Goal: Information Seeking & Learning: Learn about a topic

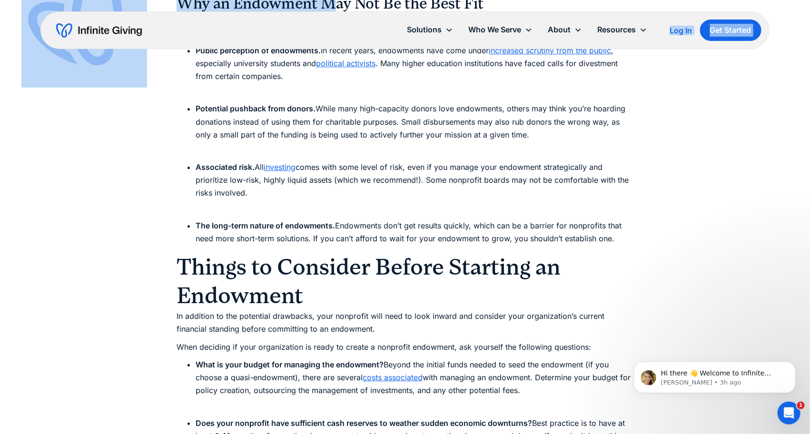
scroll to position [2728, 0]
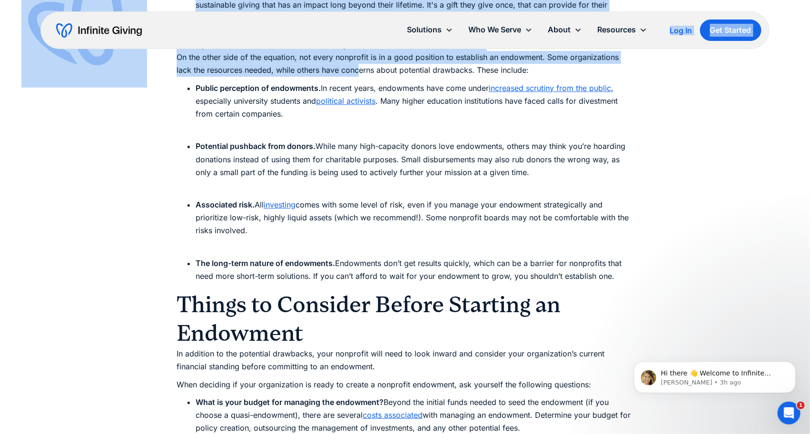
drag, startPoint x: 342, startPoint y: 24, endPoint x: 343, endPoint y: 66, distance: 41.9
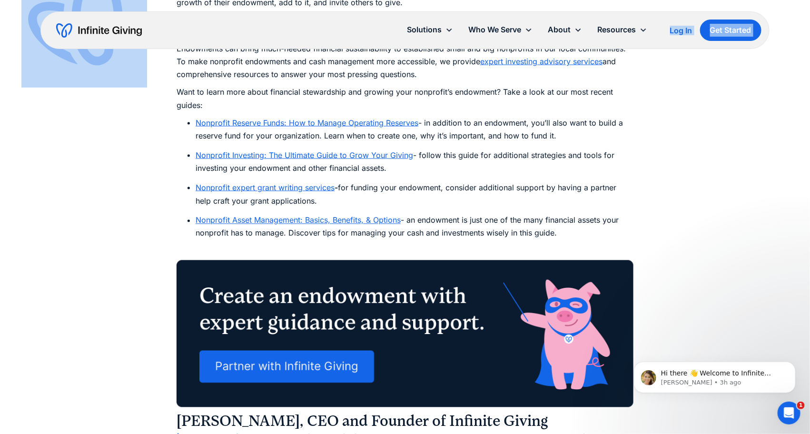
scroll to position [5454, 0]
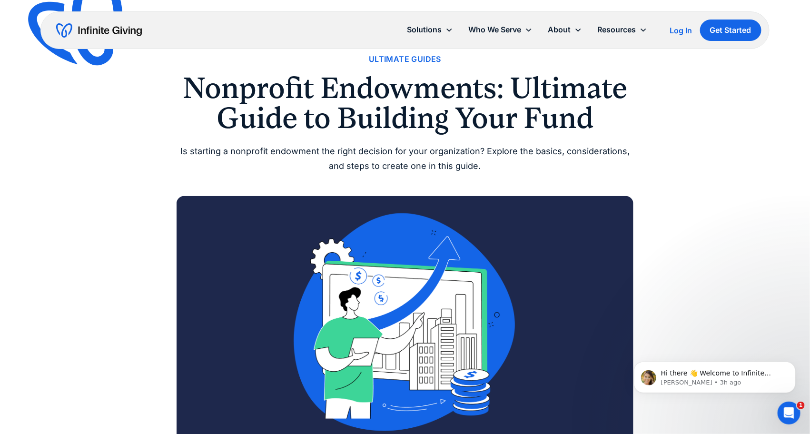
scroll to position [41, 0]
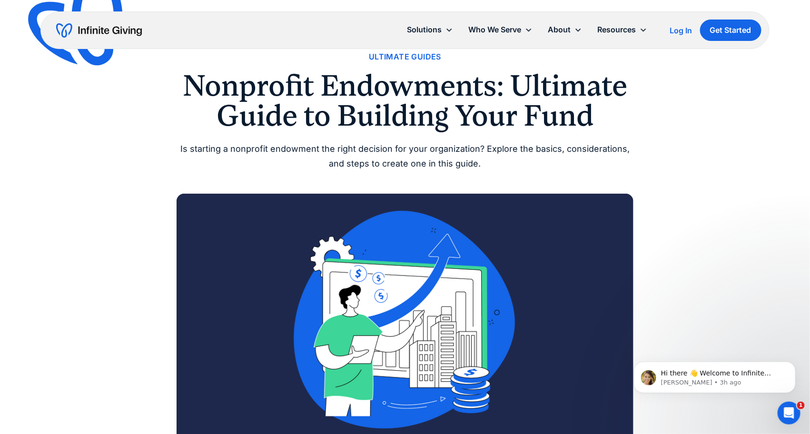
click at [383, 56] on div "Ultimate Guides" at bounding box center [405, 56] width 72 height 13
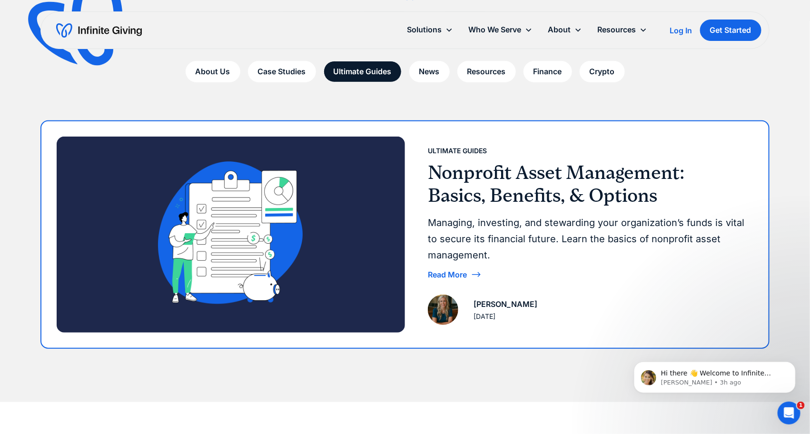
click at [465, 205] on h3 "Nonprofit Asset Management: Basics, Benefits, & Options" at bounding box center [587, 184] width 318 height 46
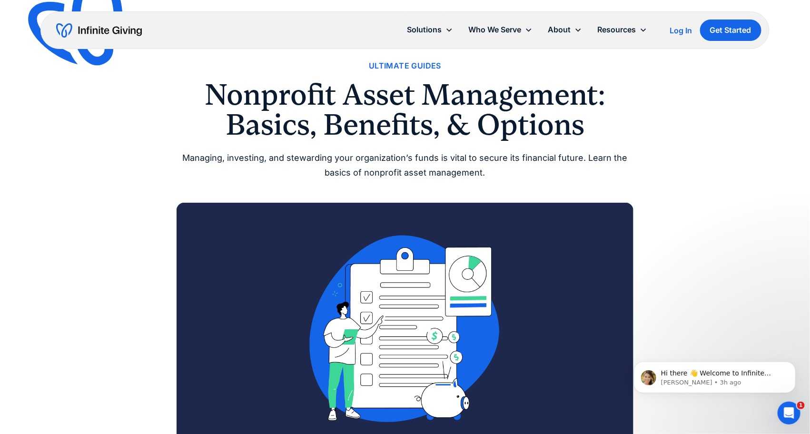
scroll to position [32, 0]
